Goal: Register for event/course

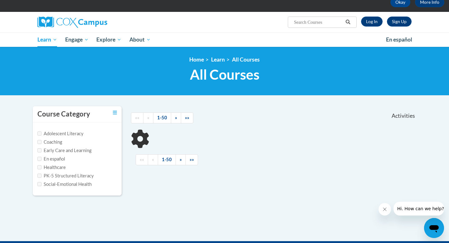
scroll to position [38, 0]
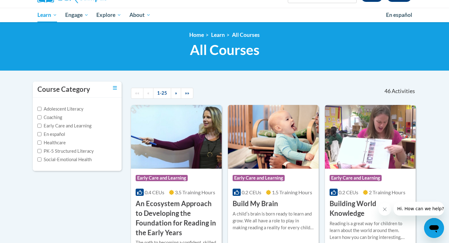
scroll to position [61, 0]
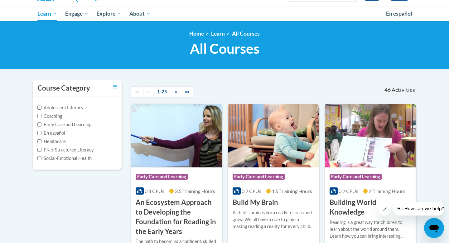
click at [90, 150] on label "PK-5 Structured Literacy" at bounding box center [65, 149] width 56 height 7
click at [41, 150] on input "PK-5 Structured Literacy" at bounding box center [39, 150] width 4 height 4
checkbox input "true"
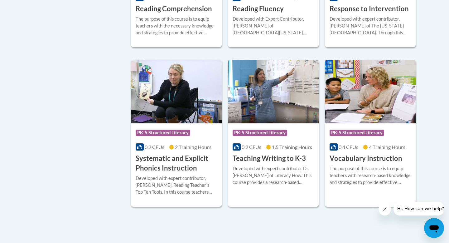
scroll to position [579, 0]
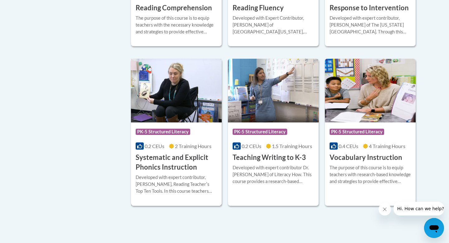
click at [179, 164] on h3 "Systematic and Explicit Phonics Instruction" at bounding box center [176, 162] width 81 height 19
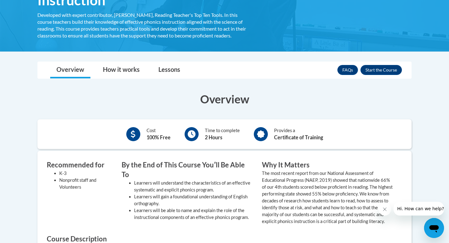
scroll to position [133, 0]
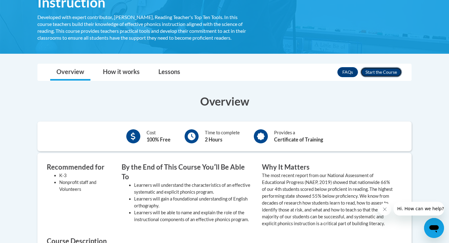
click at [388, 69] on button "Enroll" at bounding box center [381, 72] width 41 height 10
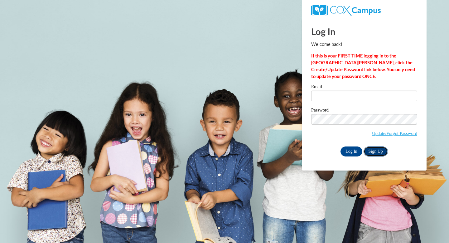
click at [373, 149] on link "Sign Up" at bounding box center [376, 151] width 24 height 10
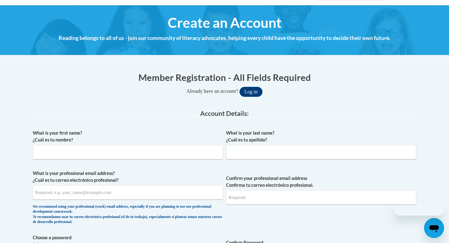
scroll to position [68, 0]
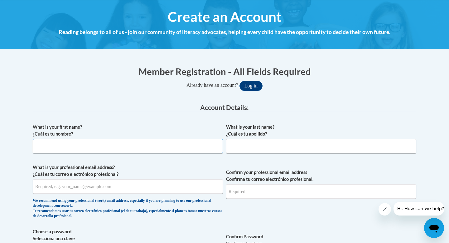
click at [179, 153] on input "What is your first name? ¿Cuál es tu nombre?" at bounding box center [128, 146] width 190 height 14
type input "[PERSON_NAME]"
click at [289, 151] on input "What is your last name? ¿Cuál es tu apellido?" at bounding box center [321, 146] width 190 height 14
type input "[PERSON_NAME]"
click at [193, 187] on input "What is your professional email address? ¿Cuál es tu correo electrónico profesi…" at bounding box center [128, 186] width 190 height 14
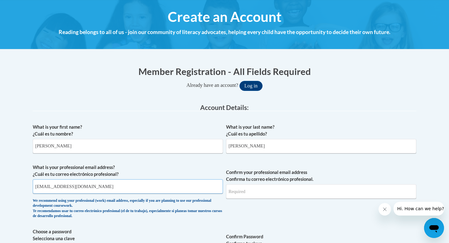
type input "[EMAIL_ADDRESS][DOMAIN_NAME]"
click at [261, 197] on input "Confirm your professional email address Confirma tu correo electrónico profesio…" at bounding box center [321, 191] width 190 height 14
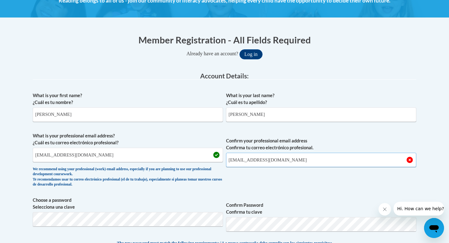
scroll to position [102, 0]
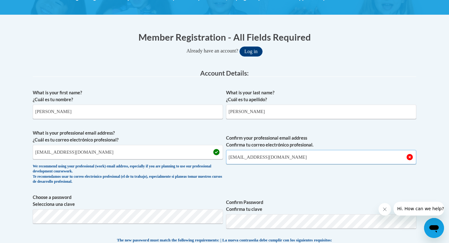
type input "aafonso1@binghamton.edu"
click at [256, 175] on span "Confirm your professional email address Confirma tu correo electrónico profesio…" at bounding box center [321, 158] width 190 height 58
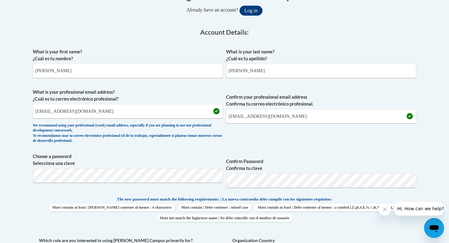
scroll to position [146, 0]
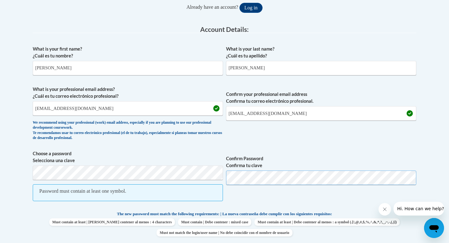
click at [240, 3] on button "Log in" at bounding box center [251, 8] width 23 height 10
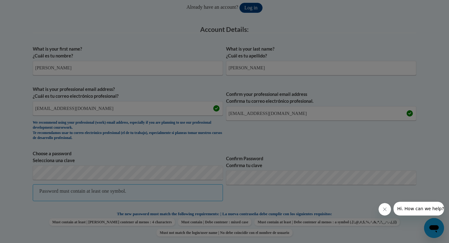
scroll to position [185, 0]
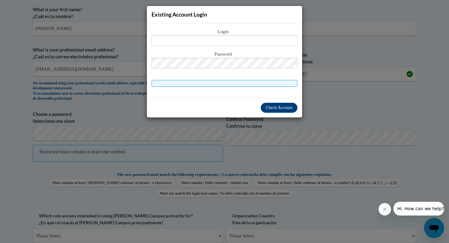
click at [282, 139] on div "Existing Account Login Login Password" at bounding box center [224, 121] width 449 height 243
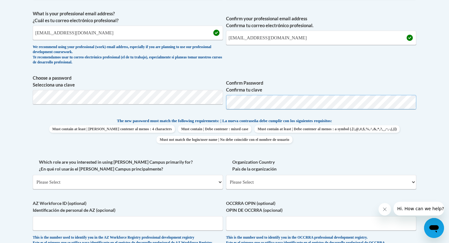
scroll to position [223, 0]
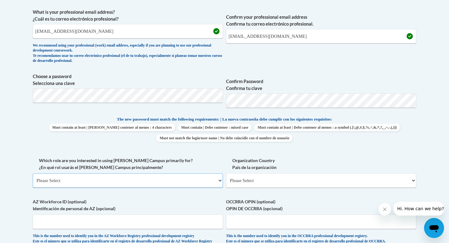
click at [192, 180] on select "Please Select College/University | Colegio/Universidad Community/Nonprofit Part…" at bounding box center [128, 180] width 190 height 14
click at [113, 187] on select "Please Select College/University | Colegio/Universidad Community/Nonprofit Part…" at bounding box center [128, 180] width 190 height 14
select select "fbf2d438-af2f-41f8-98f1-81c410e29de3"
click at [33, 173] on select "Please Select College/University | Colegio/Universidad Community/Nonprofit Part…" at bounding box center [128, 180] width 190 height 14
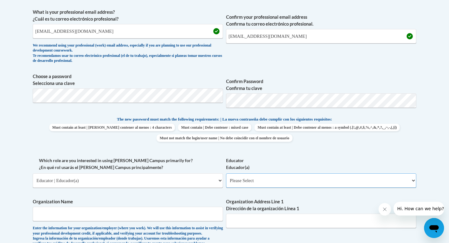
click at [293, 181] on select "Please Select Early Learning/Daycare Teacher/Family Home Care Provider | Maestr…" at bounding box center [321, 180] width 190 height 14
click at [274, 180] on select "Please Select Early Learning/Daycare Teacher/Family Home Care Provider | Maestr…" at bounding box center [321, 180] width 190 height 14
select select "8e40623d-54d0-45cd-9f92-5df65cd3f8cf"
click at [226, 173] on select "Please Select Early Learning/Daycare Teacher/Family Home Care Provider | Maestr…" at bounding box center [321, 180] width 190 height 14
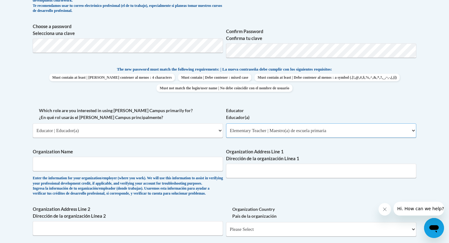
scroll to position [273, 0]
click at [158, 167] on input "Organization Name" at bounding box center [128, 163] width 190 height 14
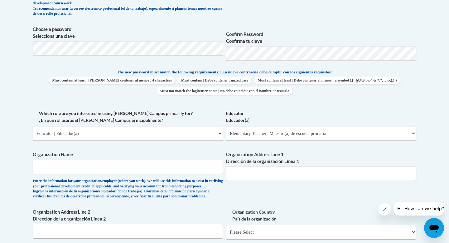
scroll to position [270, 0]
click at [167, 170] on input "Organization Name" at bounding box center [128, 167] width 190 height 14
type input "R"
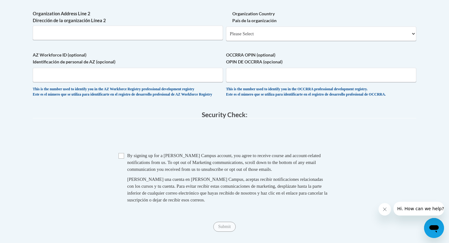
scroll to position [517, 0]
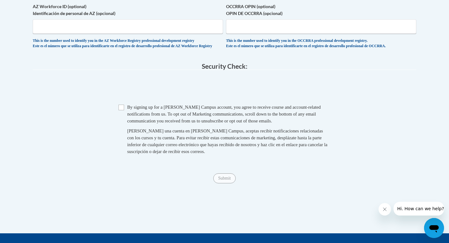
type input "Teach for America"
click at [121, 110] on input "Checkbox" at bounding box center [122, 108] width 6 height 6
checkbox input "true"
click at [217, 183] on input "Submit" at bounding box center [224, 178] width 22 height 10
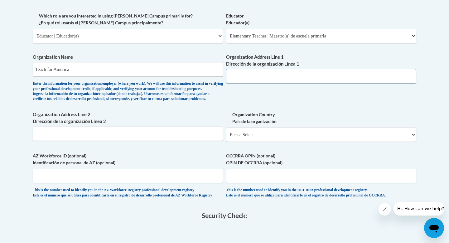
scroll to position [368, 0]
click at [265, 79] on input "Organization Address Line 1 Dirección de la organización Línea 1" at bounding box center [321, 75] width 190 height 14
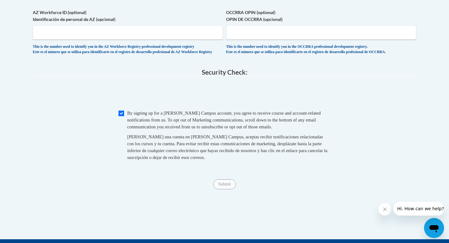
scroll to position [510, 0]
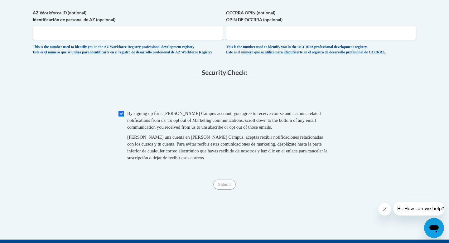
type input "Online"
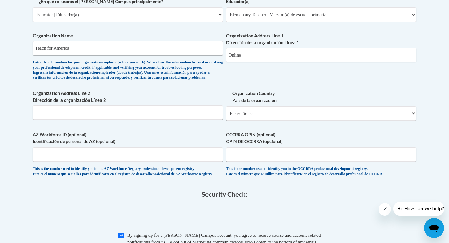
scroll to position [357, 0]
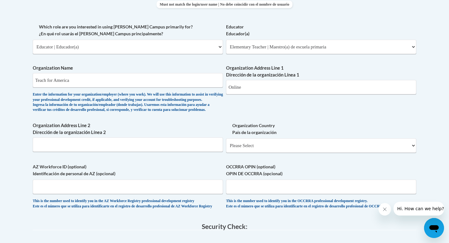
click at [280, 78] on span "Organization Address Line 1 Dirección de la organización Línea 1 Online" at bounding box center [321, 80] width 190 height 30
click at [275, 89] on input "Online" at bounding box center [321, 87] width 190 height 14
click at [271, 153] on select "Please Select United States | Estados Unidos Outside of the United States | Fue…" at bounding box center [321, 145] width 190 height 14
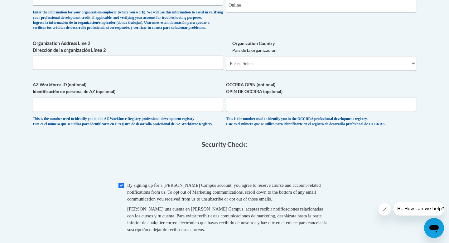
scroll to position [401, 0]
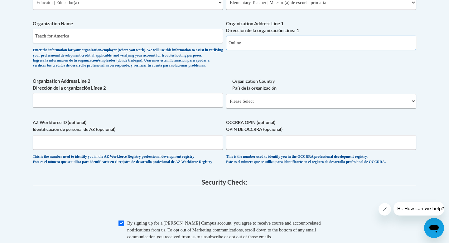
drag, startPoint x: 260, startPoint y: 47, endPoint x: 150, endPoint y: 44, distance: 110.2
drag, startPoint x: 132, startPoint y: 38, endPoint x: 18, endPoint y: 21, distance: 114.8
click at [18, 22] on body "This site uses cookies to help improve your learning experience. By continuing …" at bounding box center [224, 29] width 449 height 860
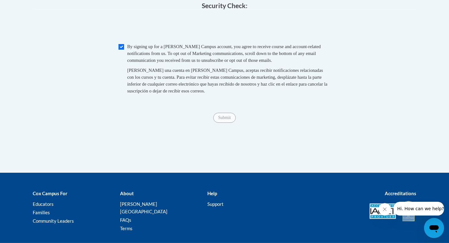
scroll to position [566, 0]
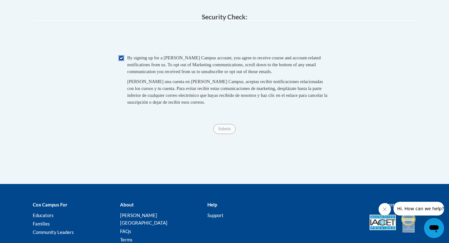
click at [122, 61] on input "Checkbox" at bounding box center [122, 58] width 6 height 6
checkbox input "true"
click at [221, 134] on input "Submit" at bounding box center [224, 129] width 22 height 10
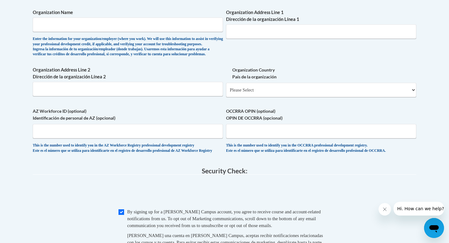
scroll to position [412, 0]
click at [121, 21] on input "Organization Name" at bounding box center [128, 25] width 190 height 14
type input "Teach for America"
click at [263, 29] on input "Organization Address Line 1 Dirección de la organización Línea 1" at bounding box center [321, 32] width 190 height 14
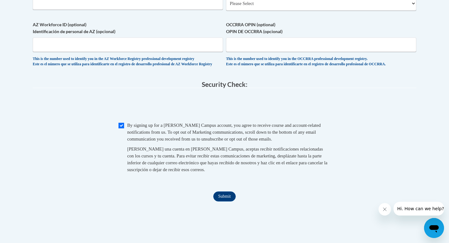
scroll to position [502, 0]
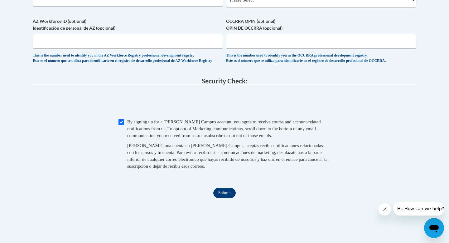
type input "Online"
click at [223, 198] on input "Submit" at bounding box center [224, 193] width 22 height 10
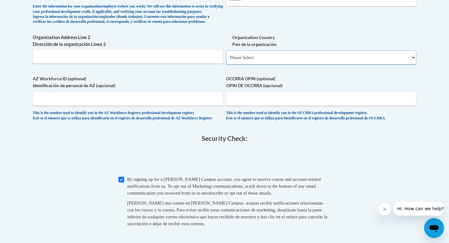
scroll to position [444, 0]
click at [265, 65] on select "Please Select United States | Estados Unidos Outside of the United States | Fue…" at bounding box center [321, 58] width 190 height 14
select select "ad49bcad-a171-4b2e-b99c-48b446064914"
click at [226, 61] on select "Please Select United States | Estados Unidos Outside of the United States | Fue…" at bounding box center [321, 58] width 190 height 14
select select
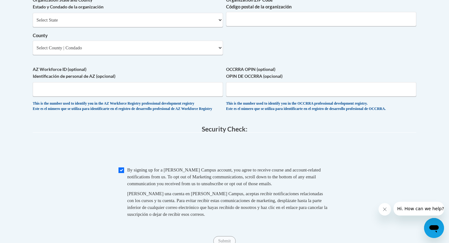
scroll to position [559, 0]
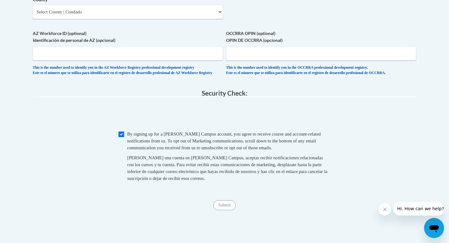
click at [125, 148] on span "Checkbox By signing up for a Cox Campus account, you agree to receive course an…" at bounding box center [225, 158] width 212 height 57
click at [123, 137] on input "Checkbox" at bounding box center [122, 134] width 6 height 6
checkbox input "true"
click at [230, 210] on input "Submit" at bounding box center [224, 205] width 22 height 10
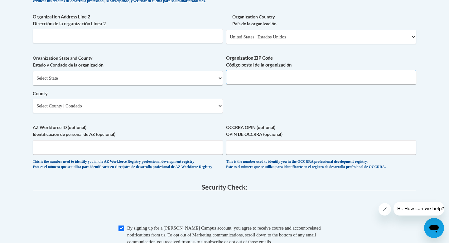
scroll to position [465, 0]
click at [264, 84] on input "Organization ZIP Code Código postal de la organización" at bounding box center [321, 77] width 190 height 14
type input "10004"
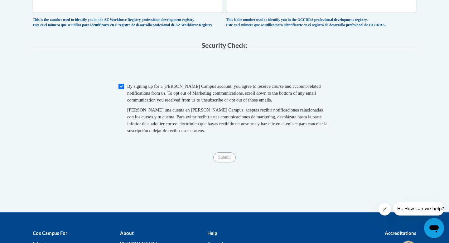
scroll to position [607, 0]
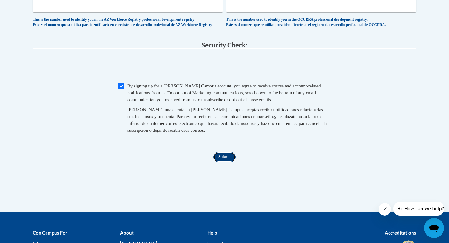
click at [222, 162] on input "Submit" at bounding box center [224, 157] width 22 height 10
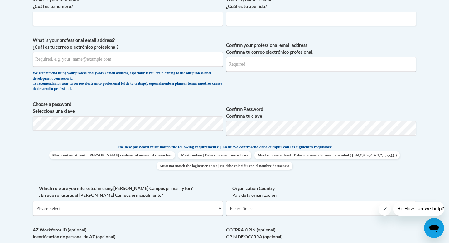
scroll to position [128, 0]
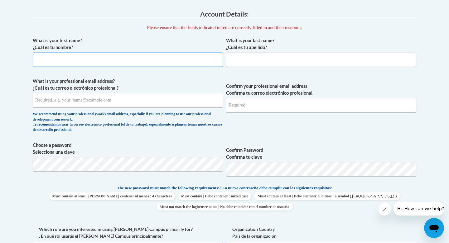
click at [172, 60] on input "What is your first name? ¿Cuál es tu nombre?" at bounding box center [128, 59] width 190 height 14
type input "[PERSON_NAME]"
type input "[EMAIL_ADDRESS][DOMAIN_NAME]"
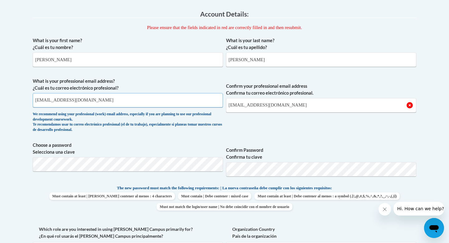
drag, startPoint x: 139, startPoint y: 98, endPoint x: 20, endPoint y: 83, distance: 119.8
click at [20, 85] on body "This site uses cookies to help improve your learning experience. By continuing …" at bounding box center [224, 214] width 449 height 684
type input "aafonso1@binghamton.edu"
drag, startPoint x: 303, startPoint y: 103, endPoint x: 176, endPoint y: 99, distance: 126.4
click at [174, 103] on span "What is your professional email address? ¿Cuál es tu correo electrónico profesi…" at bounding box center [225, 107] width 384 height 58
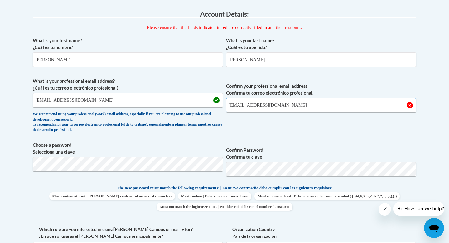
type input "aafonso1@binghamton.edu"
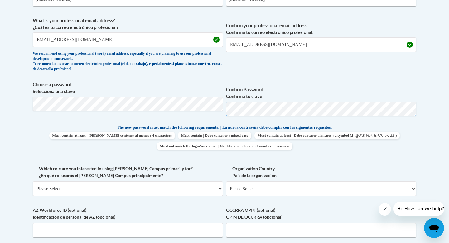
scroll to position [189, 0]
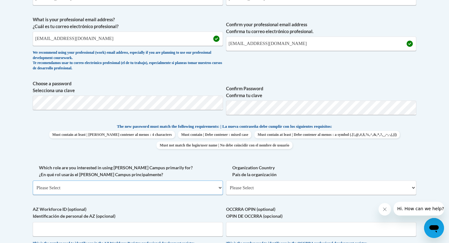
click at [158, 186] on select "Please Select College/University | Colegio/Universidad Community/Nonprofit Part…" at bounding box center [128, 187] width 190 height 14
select select "fbf2d438-af2f-41f8-98f1-81c410e29de3"
click at [33, 180] on select "Please Select College/University | Colegio/Universidad Community/Nonprofit Part…" at bounding box center [128, 187] width 190 height 14
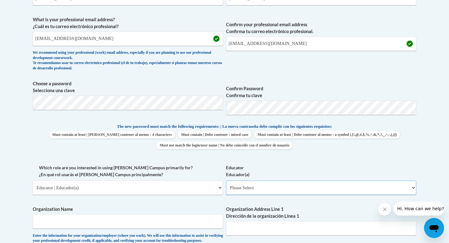
click at [303, 187] on select "Please Select Early Learning/Daycare Teacher/Family Home Care Provider | Maestr…" at bounding box center [321, 187] width 190 height 14
select select "8e40623d-54d0-45cd-9f92-5df65cd3f8cf"
click at [226, 180] on select "Please Select Early Learning/Daycare Teacher/Family Home Care Provider | Maestr…" at bounding box center [321, 187] width 190 height 14
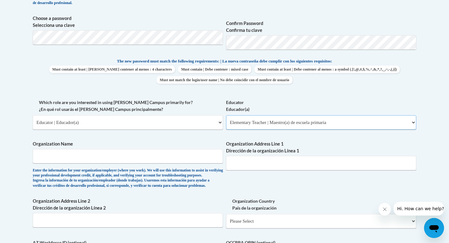
scroll to position [255, 0]
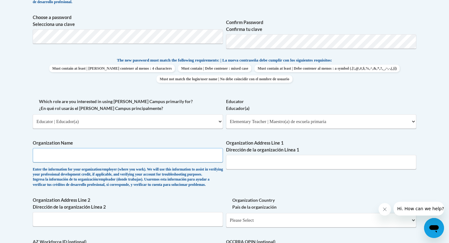
click at [178, 157] on input "Organization Name" at bounding box center [128, 155] width 190 height 14
type input "Teach for America"
click at [287, 152] on label "Organization Address Line 1 Dirección de la organización Línea 1" at bounding box center [321, 146] width 190 height 14
click at [287, 155] on input "Organization Address Line 1 Dirección de la organización Línea 1" at bounding box center [321, 162] width 190 height 14
click at [285, 160] on input "Organization Address Line 1 Dirección de la organización Línea 1" at bounding box center [321, 162] width 190 height 14
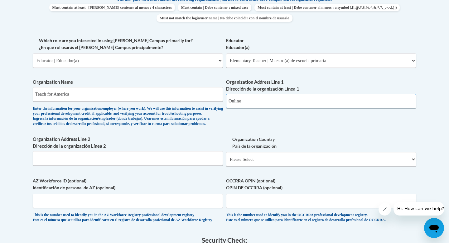
scroll to position [320, 0]
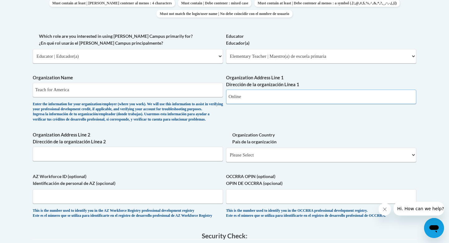
type input "Online"
drag, startPoint x: 306, startPoint y: 98, endPoint x: 217, endPoint y: 95, distance: 88.9
click at [217, 95] on div "What is your first name? ¿Cuál es tu nombre? Amanda What is your last name? ¿Cu…" at bounding box center [225, 32] width 384 height 383
paste input "25 Broadway 12th floor, New York, NY"
type input "25 Broadway 12th floor, New York, NY"
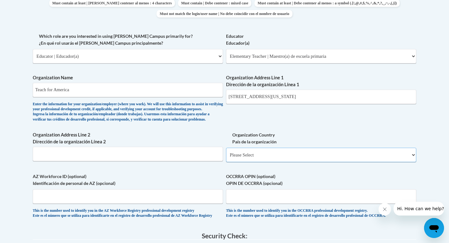
click at [275, 162] on select "Please Select United States | Estados Unidos Outside of the United States | Fue…" at bounding box center [321, 155] width 190 height 14
select select "ad49bcad-a171-4b2e-b99c-48b446064914"
click at [226, 158] on select "Please Select United States | Estados Unidos Outside of the United States | Fue…" at bounding box center [321, 155] width 190 height 14
select select
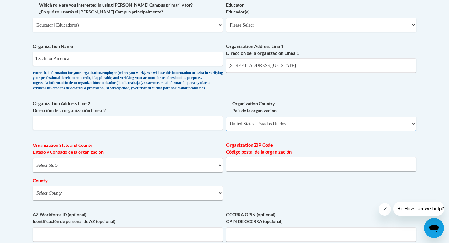
scroll to position [354, 0]
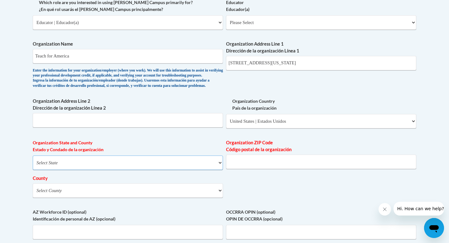
click at [182, 170] on select "Select State Alabama Alaska Arizona Arkansas California Colorado Connecticut De…" at bounding box center [128, 162] width 190 height 14
select select "New York"
click at [33, 165] on select "Select State Alabama Alaska Arizona Arkansas California Colorado Connecticut De…" at bounding box center [128, 162] width 190 height 14
drag, startPoint x: 312, startPoint y: 66, endPoint x: 276, endPoint y: 62, distance: 36.7
click at [276, 62] on input "25 Broadway 12th floor, New York, NY" at bounding box center [321, 63] width 190 height 14
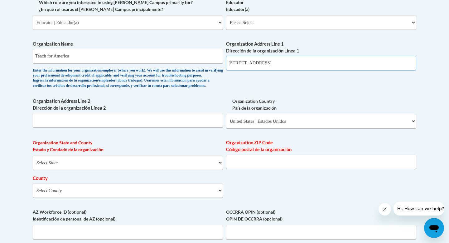
type input "25 Broadway 12th floor"
click at [255, 168] on input "Organization ZIP Code Código postal de la organización" at bounding box center [321, 161] width 190 height 14
type input "10004"
click at [191, 197] on select "Select County Albany Allegany Bronx Broome Cattaraugus Cayuga Chautauqua Chemun…" at bounding box center [128, 190] width 190 height 14
select select "New York"
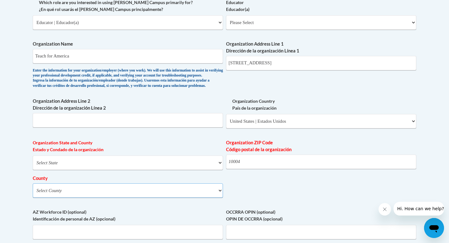
click at [33, 193] on select "Select County Albany Allegany Bronx Broome Cattaraugus Cayuga Chautauqua Chemun…" at bounding box center [128, 190] width 190 height 14
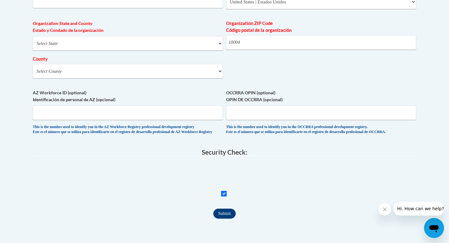
scroll to position [524, 0]
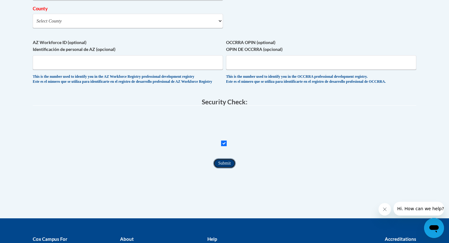
click at [222, 168] on input "Submit" at bounding box center [224, 163] width 22 height 10
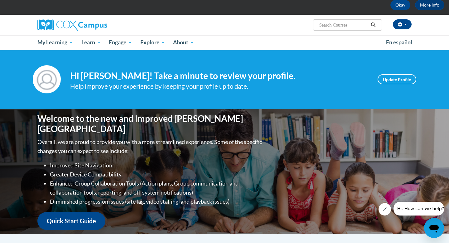
scroll to position [31, 0]
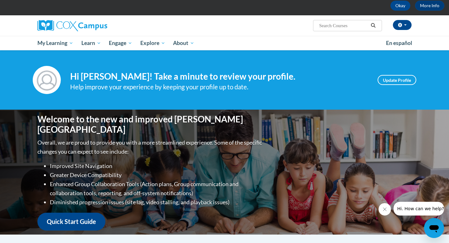
click at [337, 25] on input "Search..." at bounding box center [344, 25] width 50 height 7
paste input "Systematic and Explicit Phonics Instruction"
type input "Systematic and Explicit Phonics Instruction"
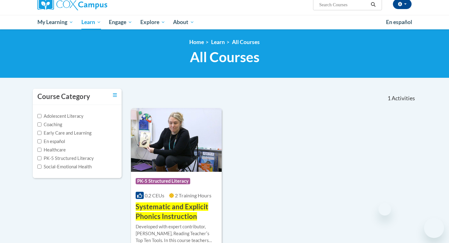
type input "Systematic and Explicit Phonics Instruction"
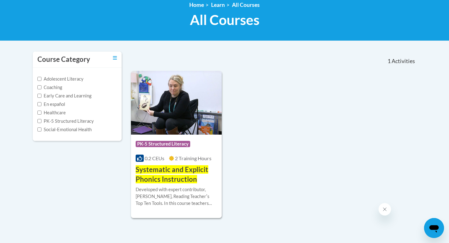
scroll to position [90, 0]
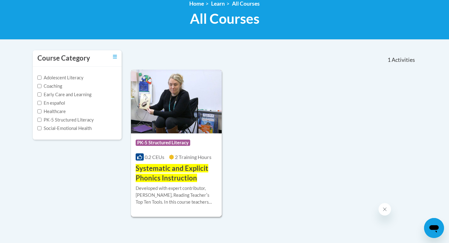
click at [206, 185] on div "Developed with expert contributor, Dr. Deborah Glaser, Reading Teacherʹs Top Te…" at bounding box center [176, 195] width 81 height 21
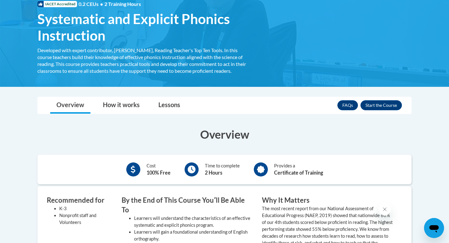
scroll to position [102, 0]
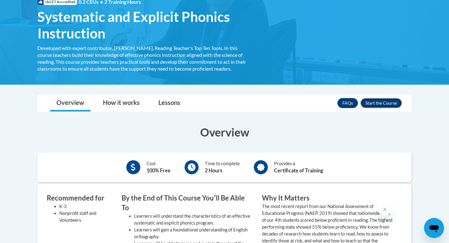
click at [385, 100] on button "Enroll" at bounding box center [381, 103] width 41 height 10
click at [376, 137] on h3 "Overview" at bounding box center [224, 132] width 374 height 16
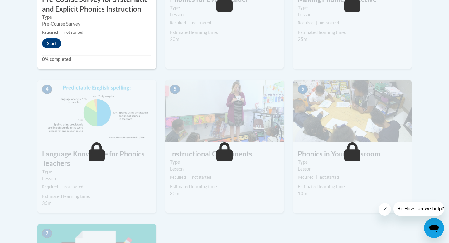
scroll to position [236, 0]
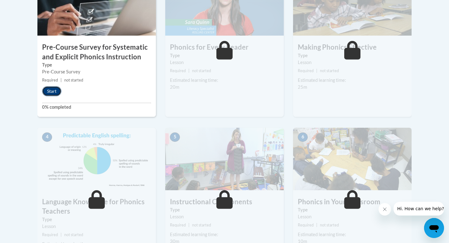
click at [51, 92] on button "Start" at bounding box center [51, 91] width 19 height 10
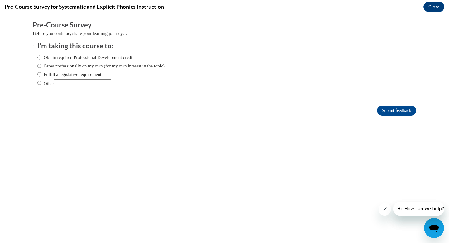
scroll to position [0, 0]
click at [41, 85] on input "Other" at bounding box center [39, 82] width 4 height 7
radio input "true"
click at [99, 90] on div "Obtain required Professional Development credit. Grow professionally on my own …" at bounding box center [101, 71] width 129 height 40
click at [93, 82] on input "Other" at bounding box center [82, 83] width 57 height 9
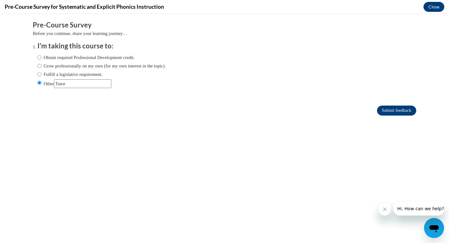
type input "Tutor"
click at [395, 108] on input "Submit feedback" at bounding box center [396, 110] width 39 height 10
click at [386, 110] on input "Submit feedback" at bounding box center [396, 110] width 39 height 10
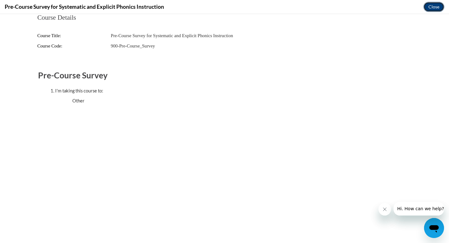
click at [433, 4] on button "Close" at bounding box center [434, 7] width 21 height 10
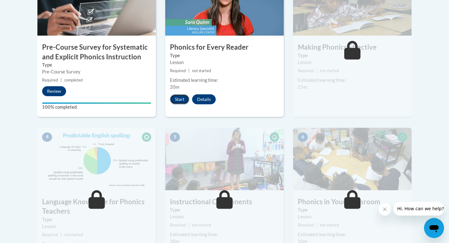
click at [174, 100] on button "Start" at bounding box center [179, 99] width 19 height 10
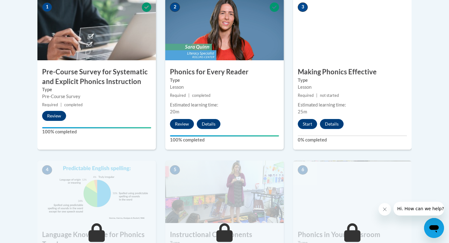
scroll to position [159, 0]
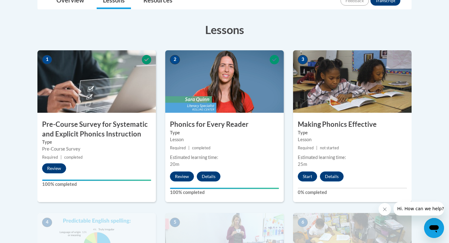
click at [340, 93] on img at bounding box center [352, 81] width 119 height 62
click at [302, 176] on button "Start" at bounding box center [307, 176] width 19 height 10
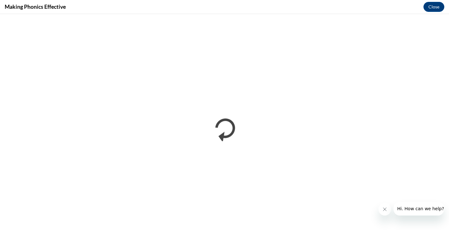
scroll to position [0, 0]
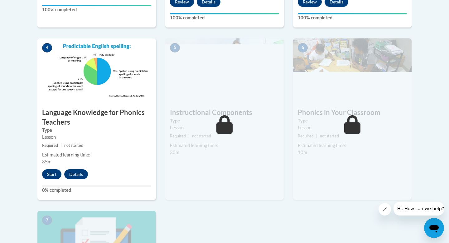
scroll to position [335, 0]
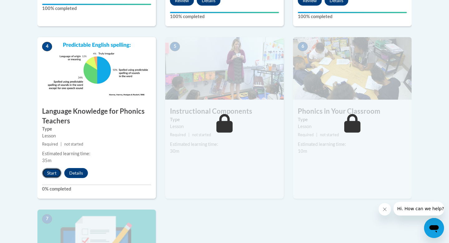
click at [52, 174] on button "Start" at bounding box center [51, 173] width 19 height 10
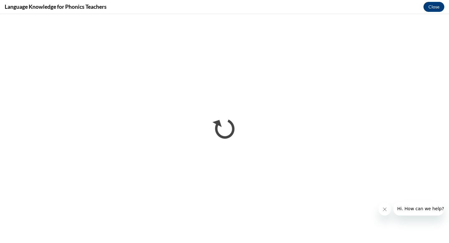
scroll to position [0, 0]
click at [439, 8] on button "Close" at bounding box center [434, 7] width 21 height 10
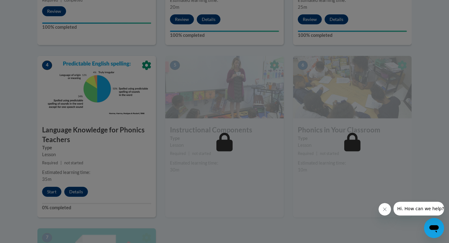
scroll to position [319, 0]
